Goal: Find specific page/section: Find specific page/section

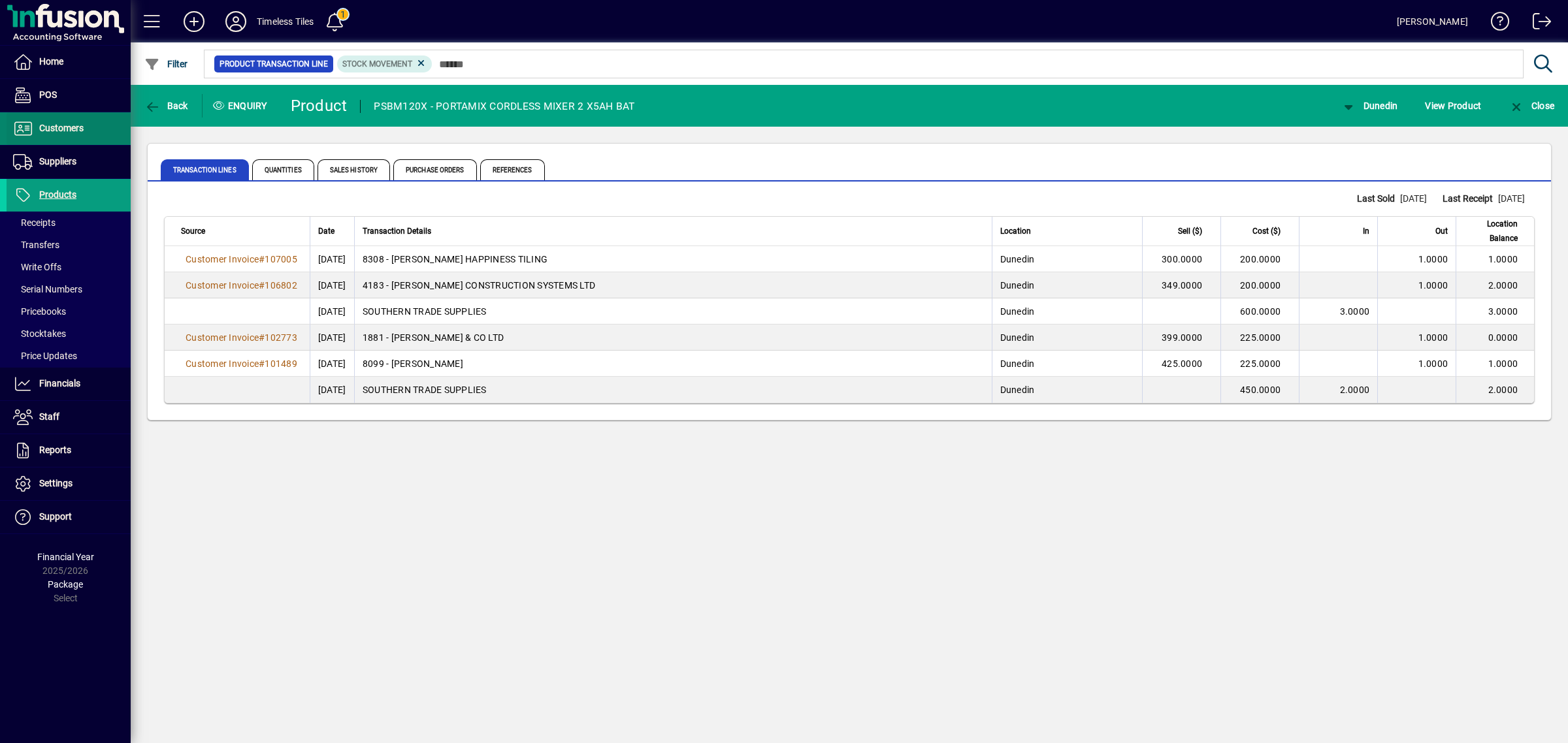
click at [69, 134] on span "Customers" at bounding box center [45, 128] width 77 height 15
